Goal: Navigation & Orientation: Find specific page/section

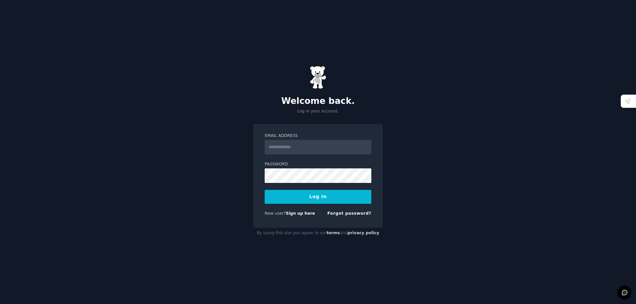
click at [331, 146] on input "Email Address" at bounding box center [318, 147] width 107 height 15
type input "**********"
click at [331, 195] on button "Log In" at bounding box center [318, 197] width 107 height 14
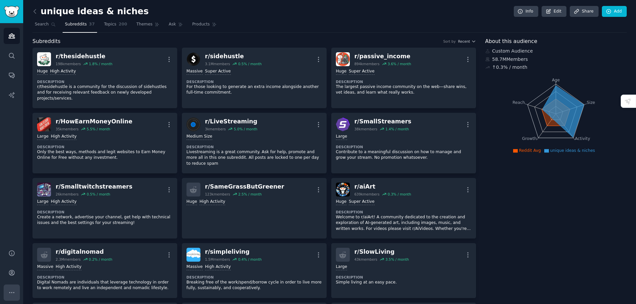
click at [9, 292] on icon "Sidebar" at bounding box center [11, 292] width 7 height 7
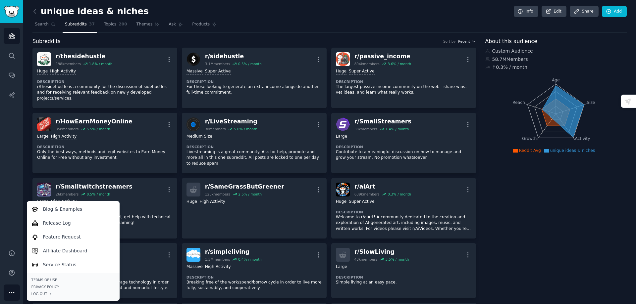
click at [252, 23] on nav "Search Subreddits 37 Topics 200 Themes Ask Products" at bounding box center [329, 26] width 594 height 14
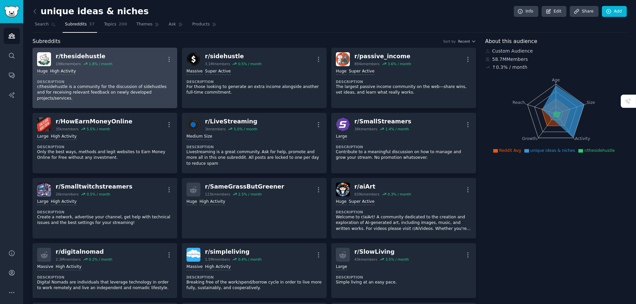
click at [110, 64] on div "r/ thesidehustle 198k members 1.8 % / month More" at bounding box center [104, 59] width 135 height 14
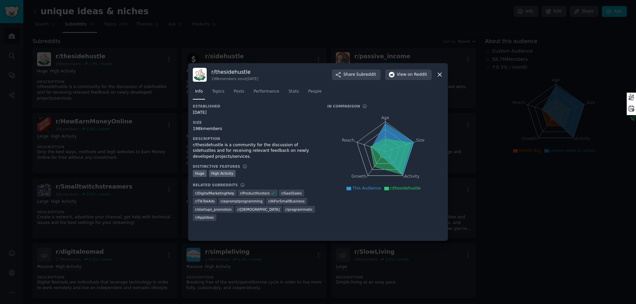
click at [436, 74] on icon at bounding box center [439, 74] width 7 height 7
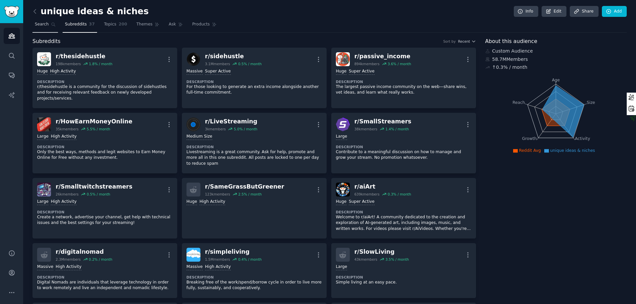
click at [46, 26] on span "Search" at bounding box center [42, 25] width 14 height 6
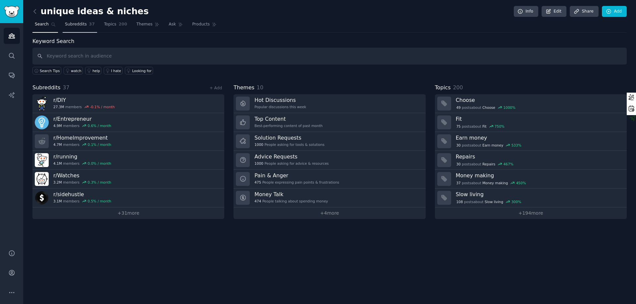
click at [69, 25] on span "Subreddits" at bounding box center [76, 25] width 22 height 6
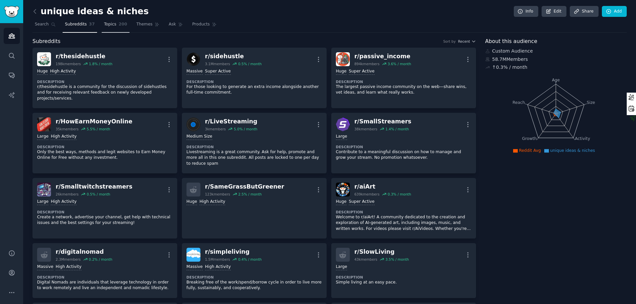
click at [104, 25] on span "Topics" at bounding box center [110, 25] width 12 height 6
